Goal: Information Seeking & Learning: Learn about a topic

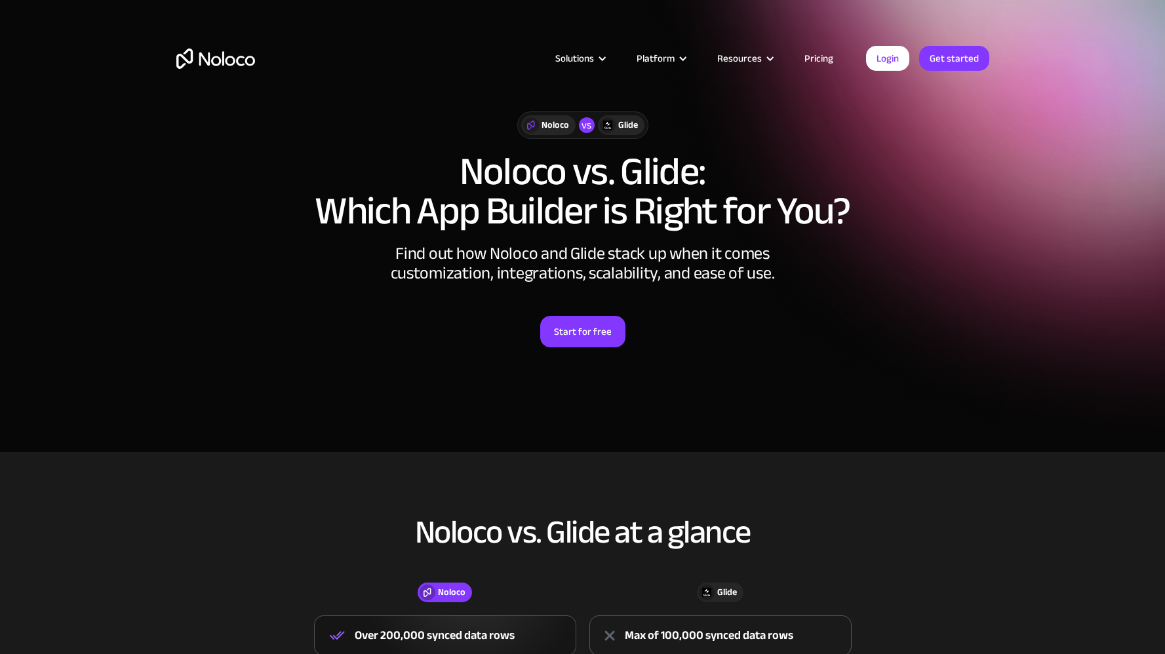
click at [824, 57] on link "Pricing" at bounding box center [819, 58] width 62 height 17
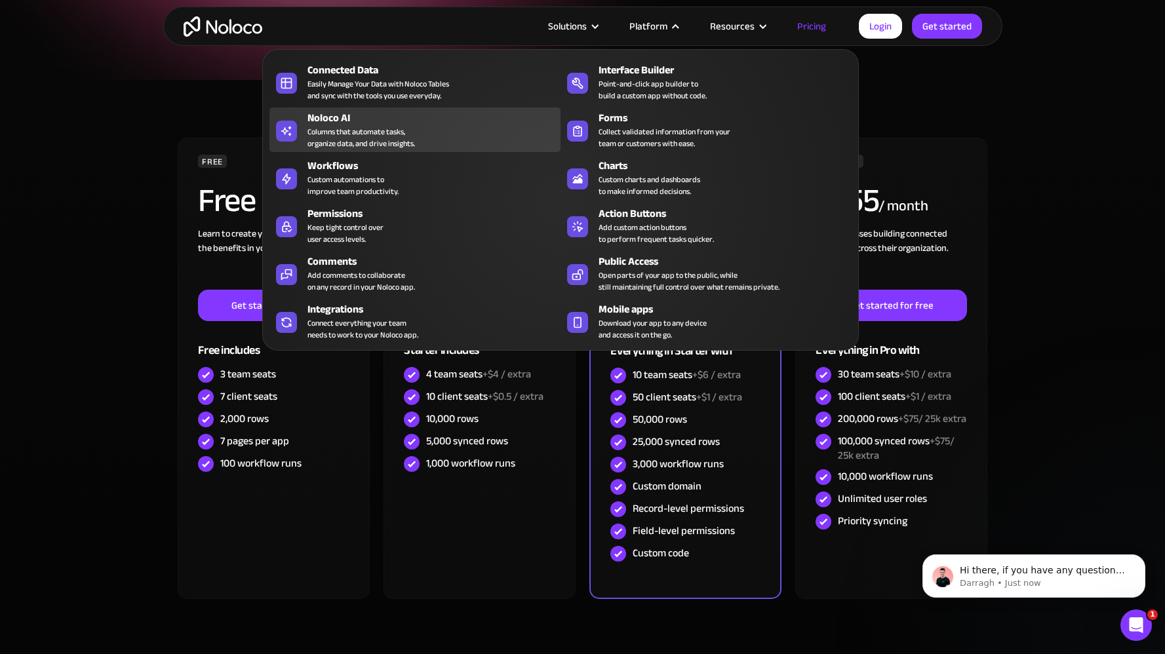
click at [344, 140] on div "Columns that automate tasks, organize data, and drive insights." at bounding box center [360, 138] width 107 height 24
